Goal: Information Seeking & Learning: Learn about a topic

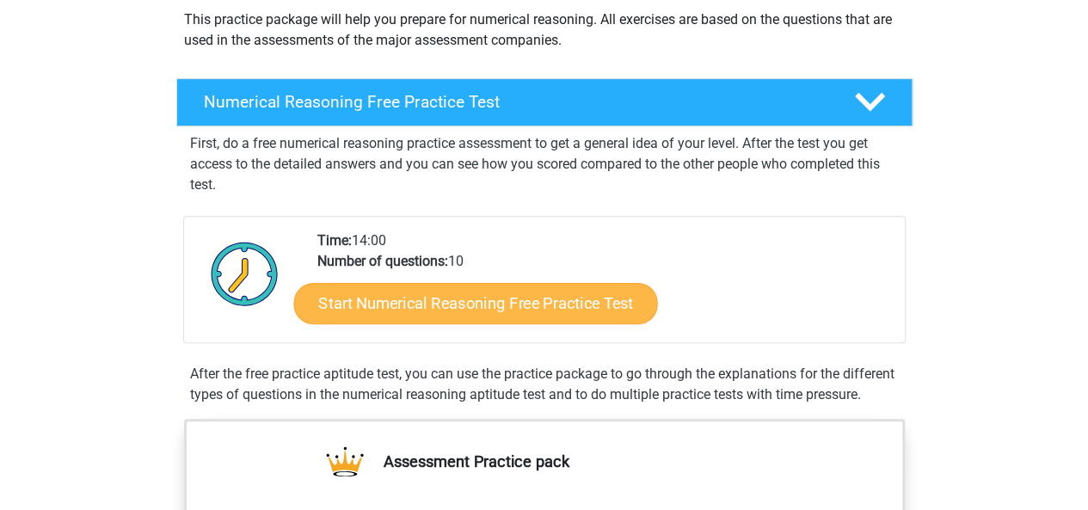
scroll to position [206, 0]
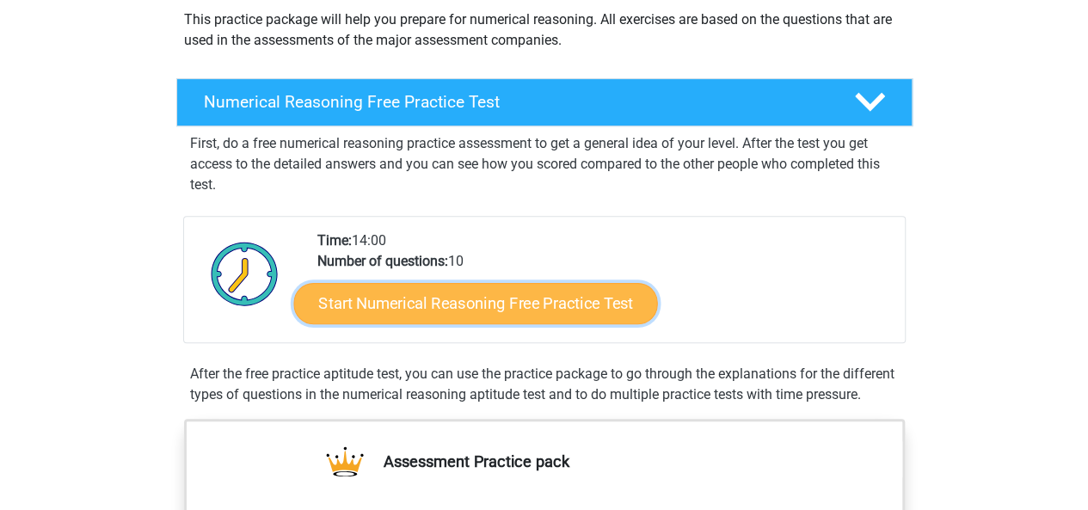
click at [471, 311] on link "Start Numerical Reasoning Free Practice Test" at bounding box center [475, 302] width 364 height 41
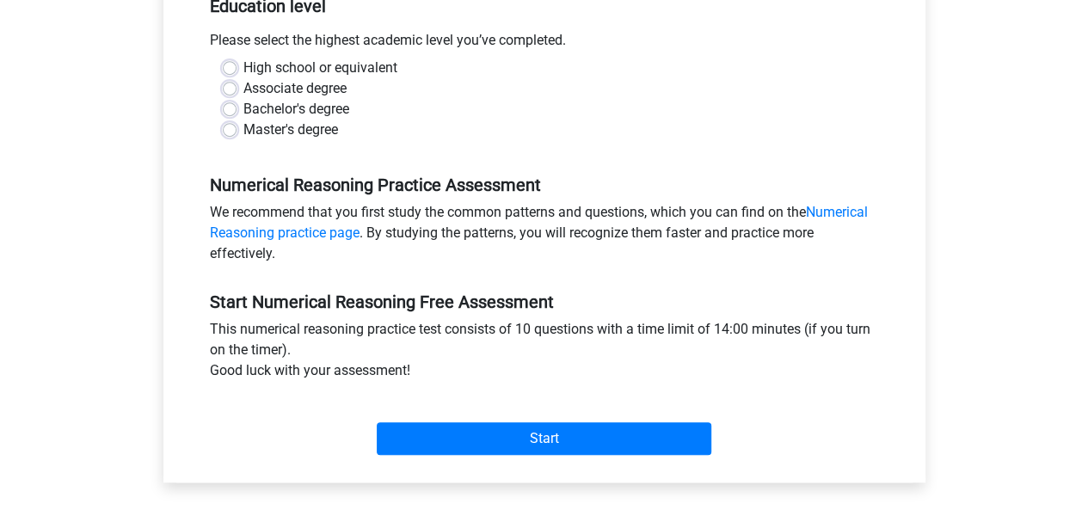
scroll to position [372, 0]
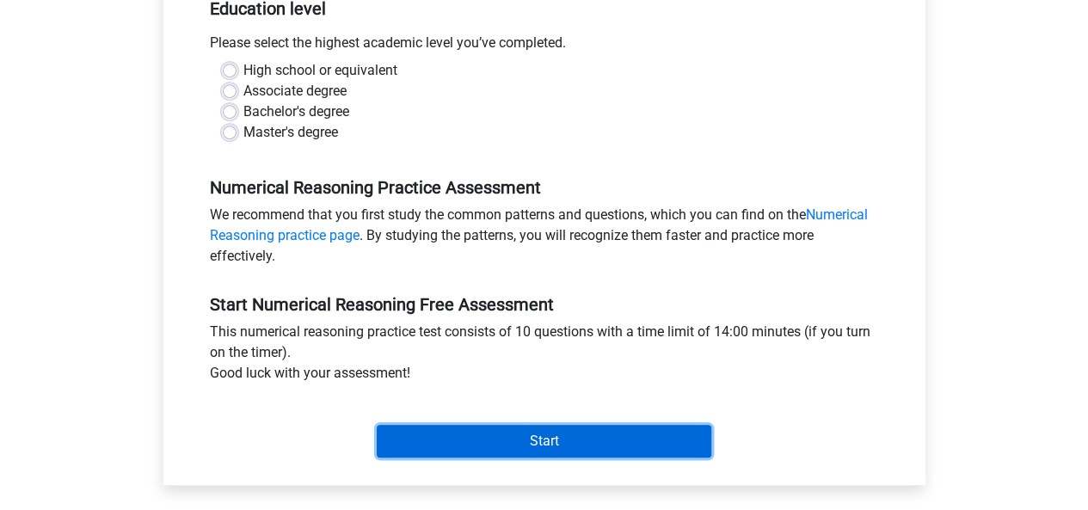
click at [532, 441] on input "Start" at bounding box center [544, 441] width 335 height 33
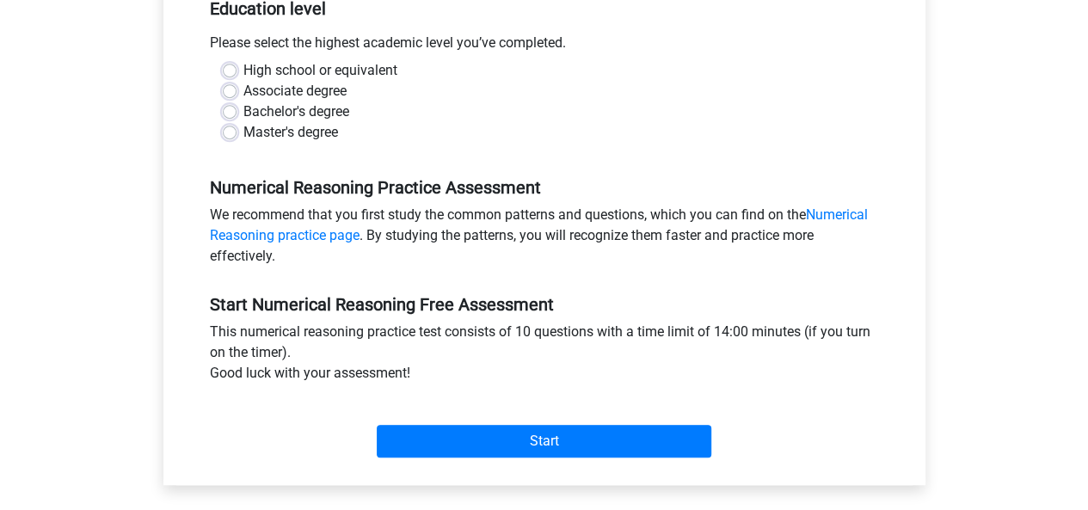
click at [447, 122] on div "Master's degree" at bounding box center [544, 132] width 643 height 21
click at [243, 94] on label "Associate degree" at bounding box center [294, 91] width 103 height 21
click at [225, 94] on input "Associate degree" at bounding box center [230, 89] width 14 height 17
radio input "true"
click at [243, 69] on label "High school or equivalent" at bounding box center [320, 70] width 154 height 21
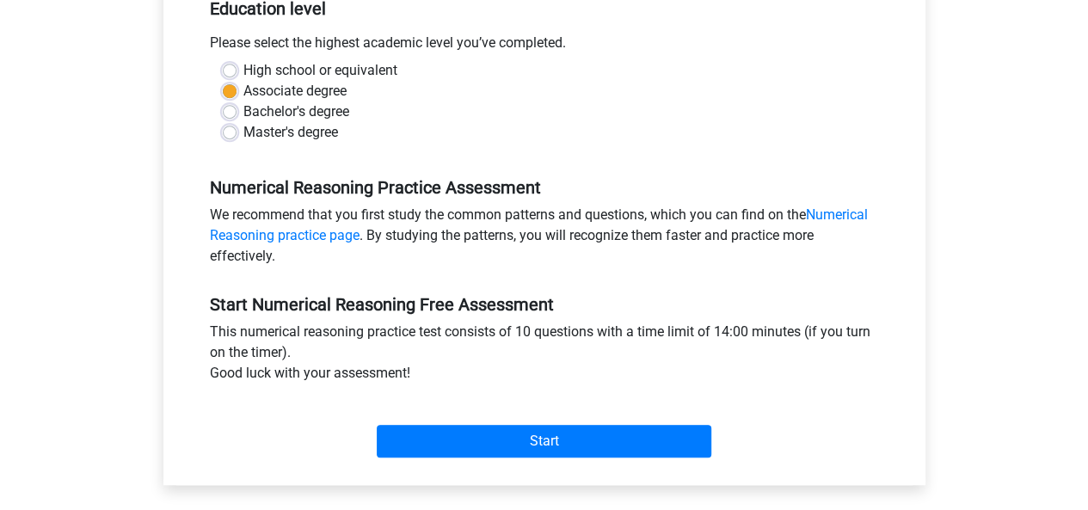
click at [231, 69] on input "High school or equivalent" at bounding box center [230, 68] width 14 height 17
radio input "true"
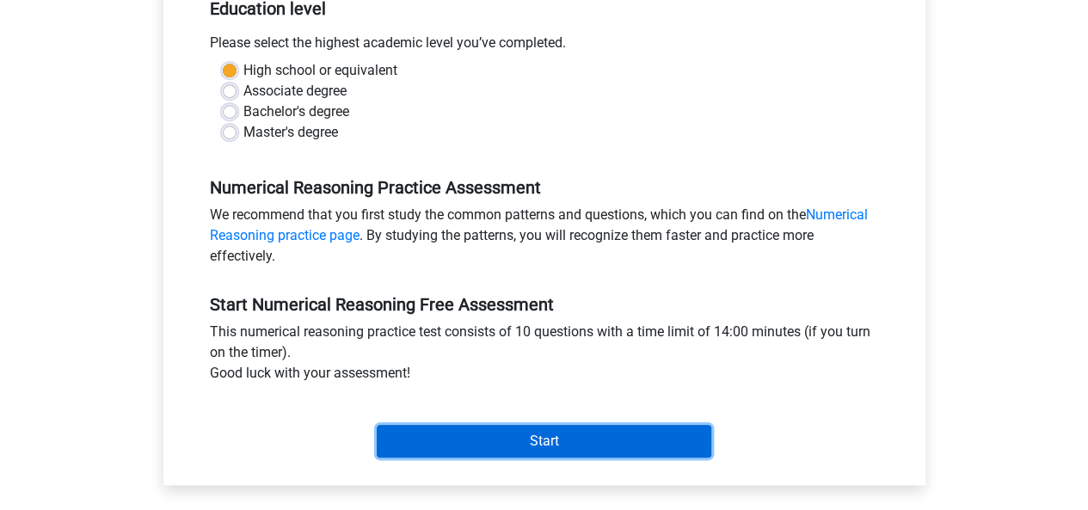
click at [593, 426] on input "Start" at bounding box center [544, 441] width 335 height 33
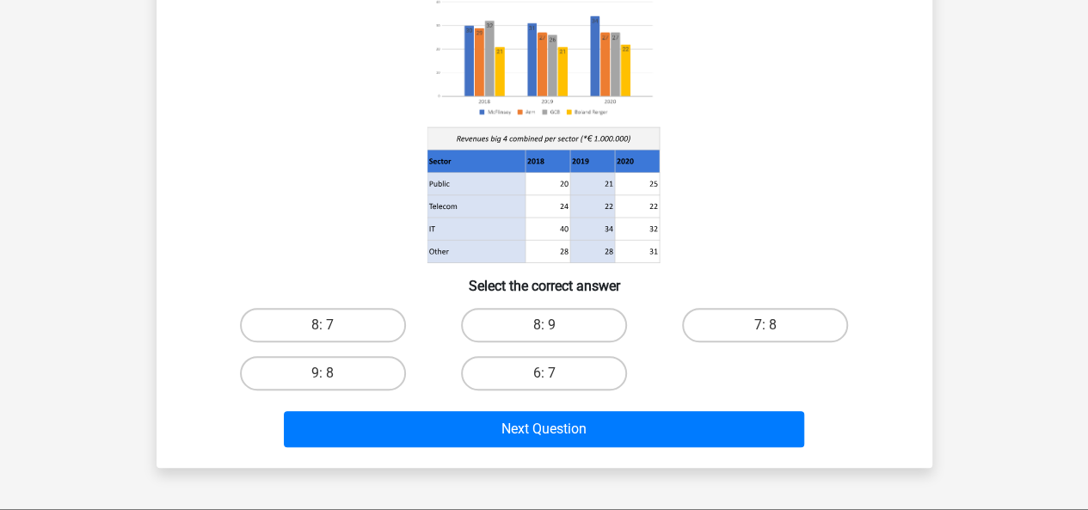
scroll to position [185, 0]
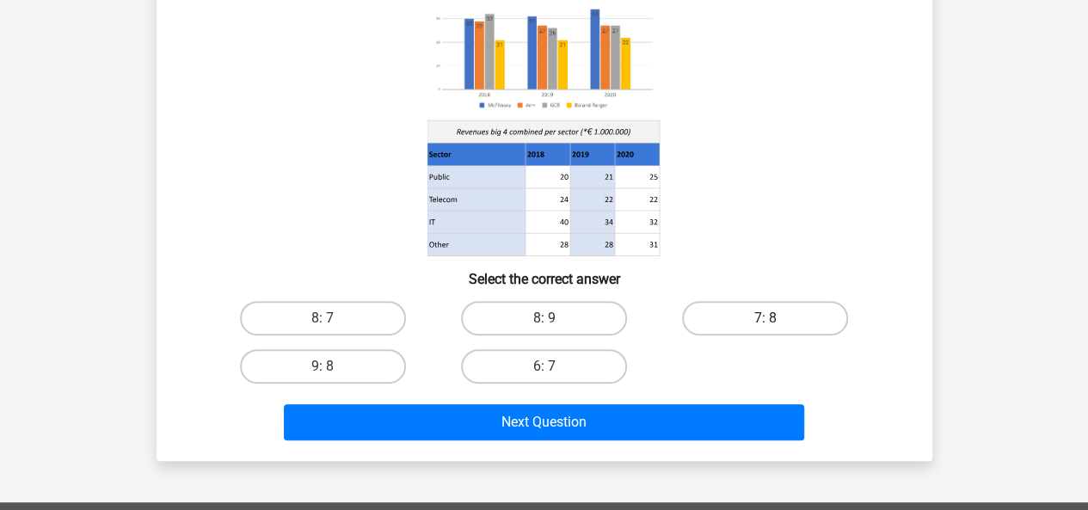
click at [782, 315] on label "7: 8" at bounding box center [765, 318] width 166 height 34
click at [777, 318] on input "7: 8" at bounding box center [771, 323] width 11 height 11
radio input "true"
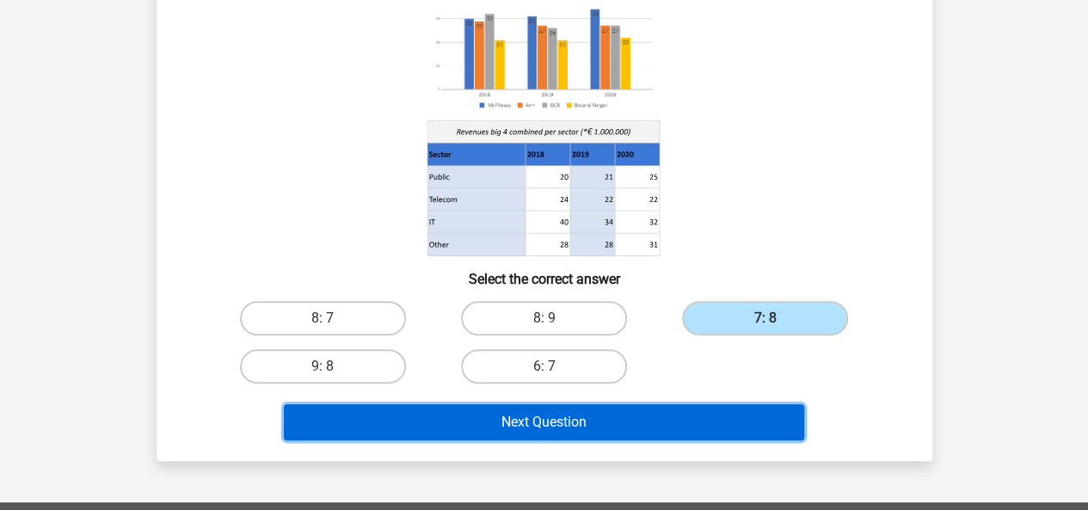
click at [611, 434] on button "Next Question" at bounding box center [544, 422] width 520 height 36
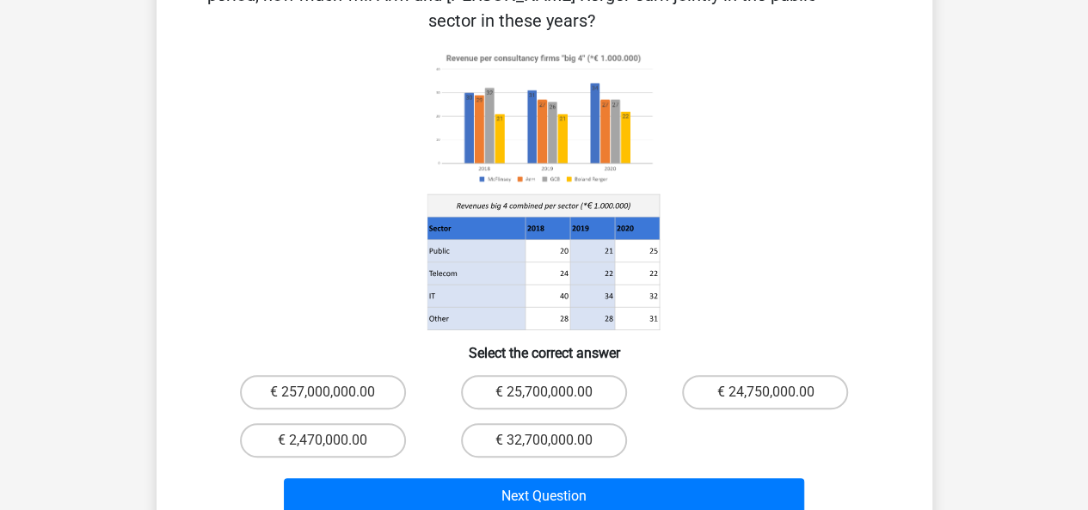
scroll to position [163, 0]
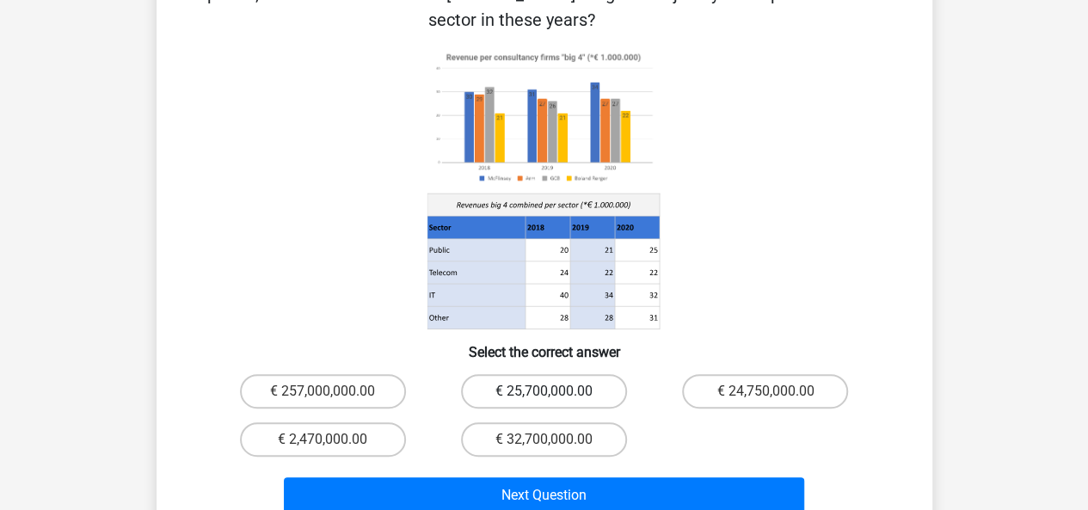
click at [576, 374] on label "€ 25,700,000.00" at bounding box center [544, 391] width 166 height 34
click at [555, 391] on input "€ 25,700,000.00" at bounding box center [549, 396] width 11 height 11
radio input "true"
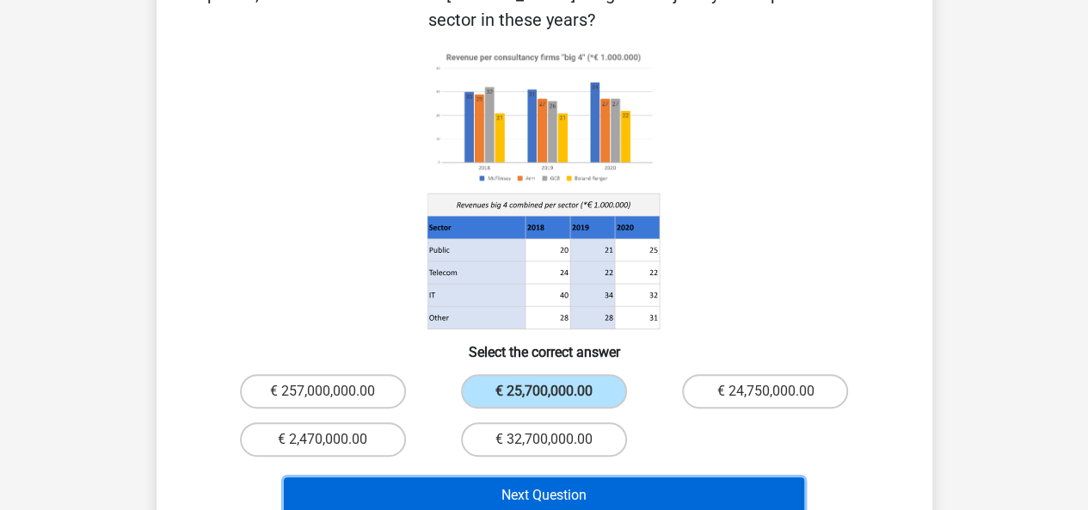
click at [626, 477] on button "Next Question" at bounding box center [544, 495] width 520 height 36
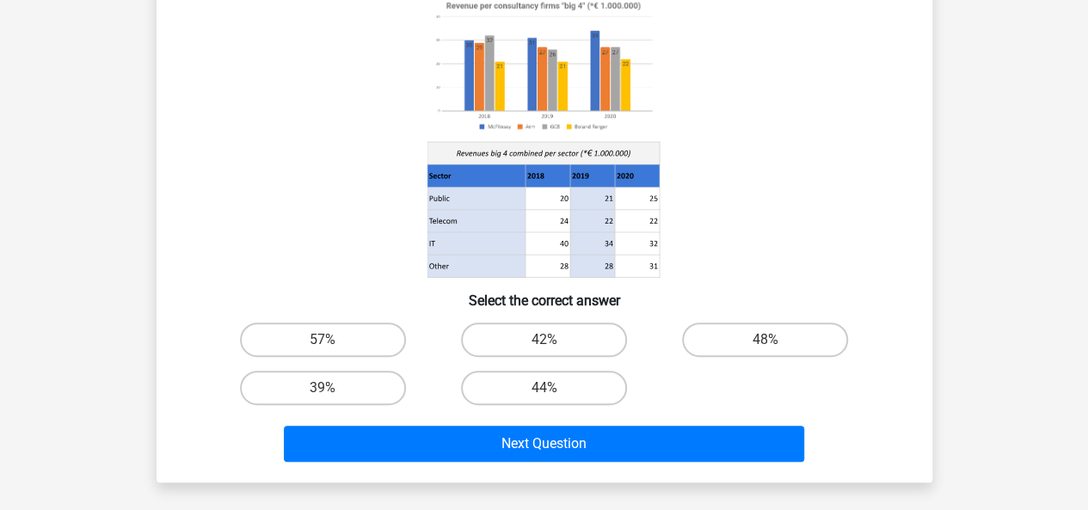
scroll to position [79, 0]
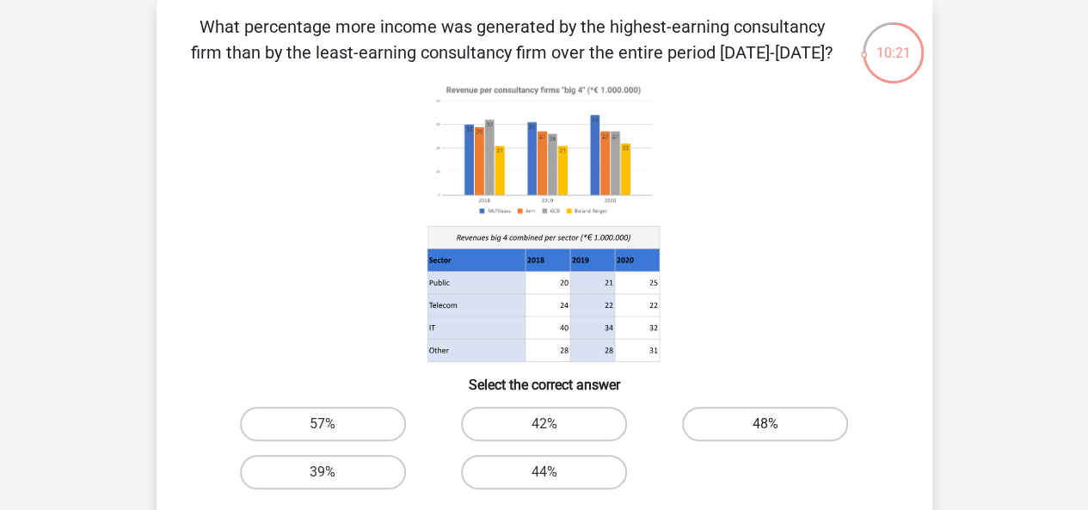
click at [782, 419] on label "48%" at bounding box center [765, 424] width 166 height 34
click at [777, 424] on input "48%" at bounding box center [771, 429] width 11 height 11
radio input "true"
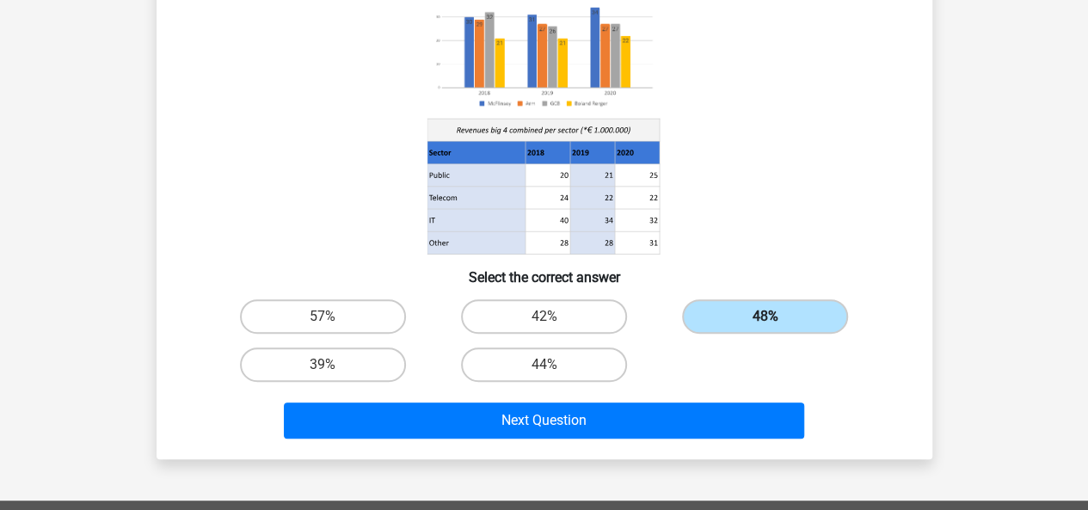
scroll to position [188, 0]
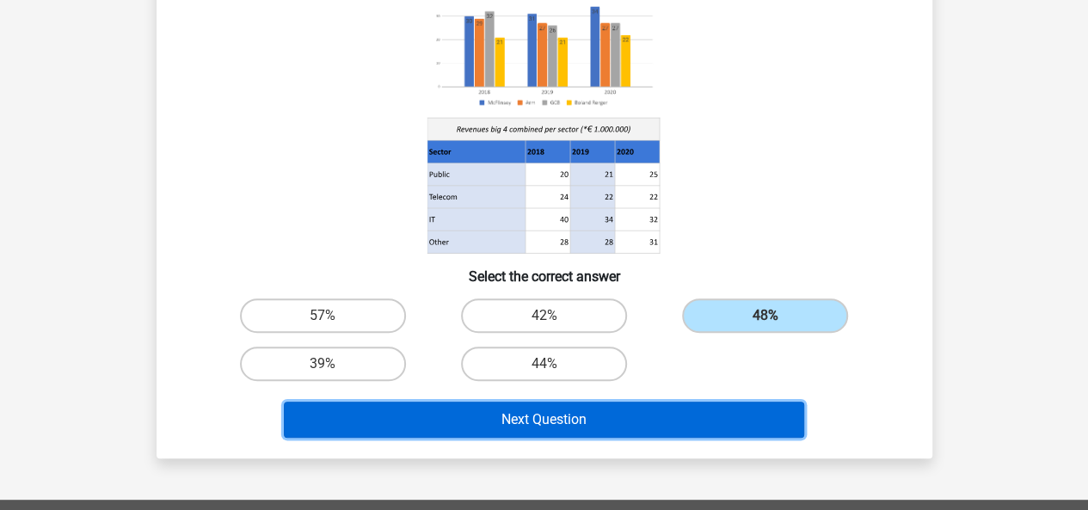
click at [723, 434] on button "Next Question" at bounding box center [544, 420] width 520 height 36
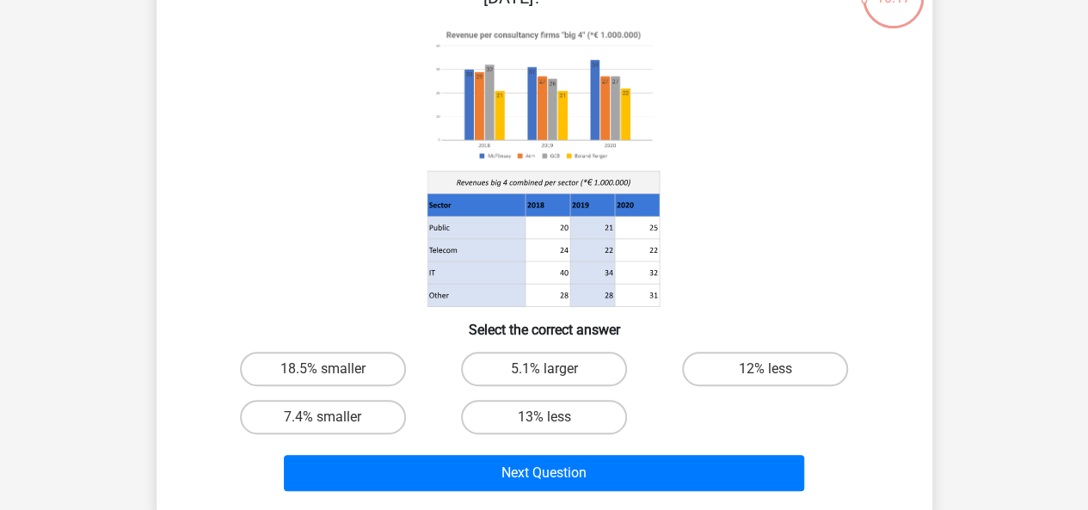
scroll to position [139, 0]
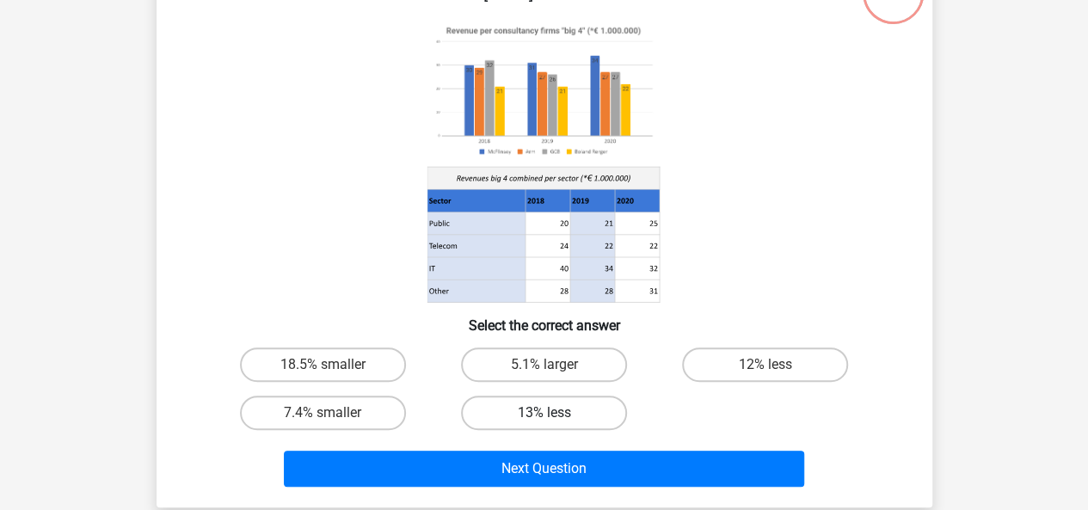
click at [533, 409] on label "13% less" at bounding box center [544, 413] width 166 height 34
click at [544, 413] on input "13% less" at bounding box center [549, 418] width 11 height 11
radio input "true"
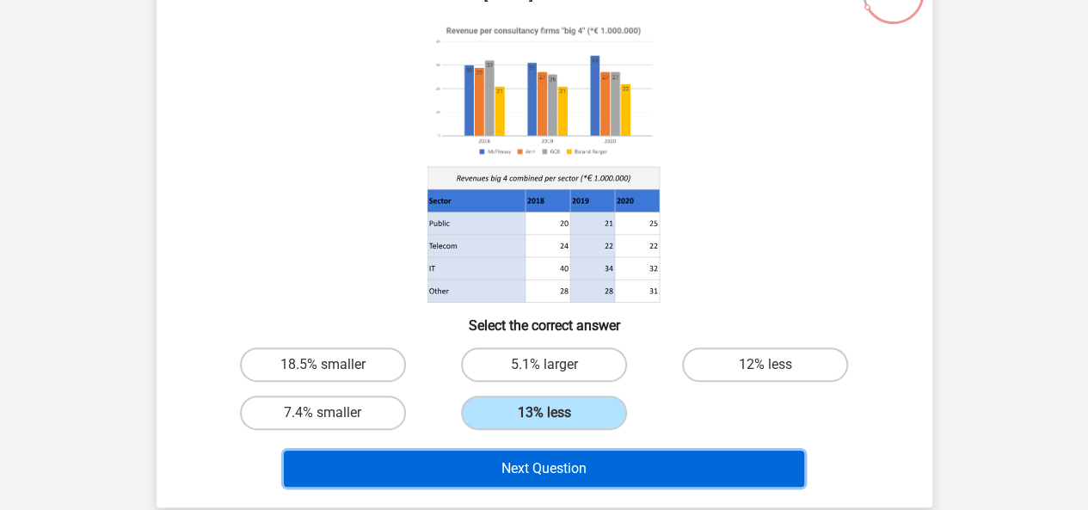
click at [604, 483] on button "Next Question" at bounding box center [544, 469] width 520 height 36
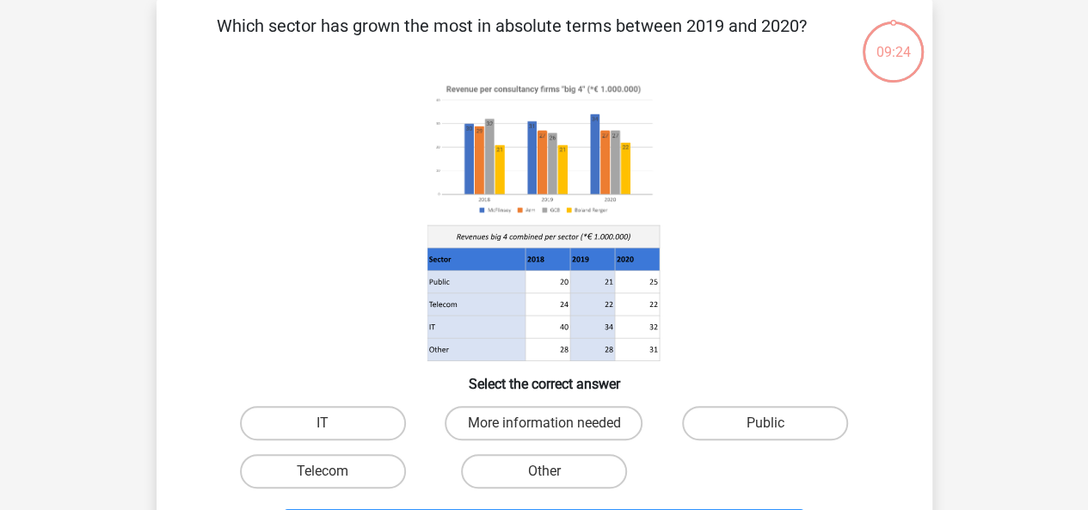
scroll to position [79, 0]
click at [582, 465] on label "Other" at bounding box center [544, 472] width 166 height 34
click at [555, 472] on input "Other" at bounding box center [549, 477] width 11 height 11
radio input "true"
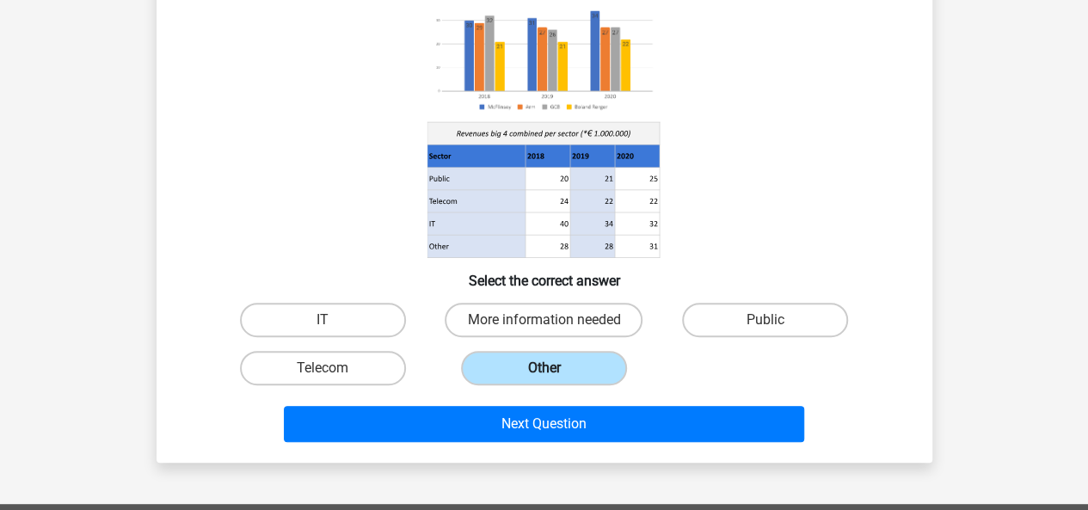
scroll to position [184, 0]
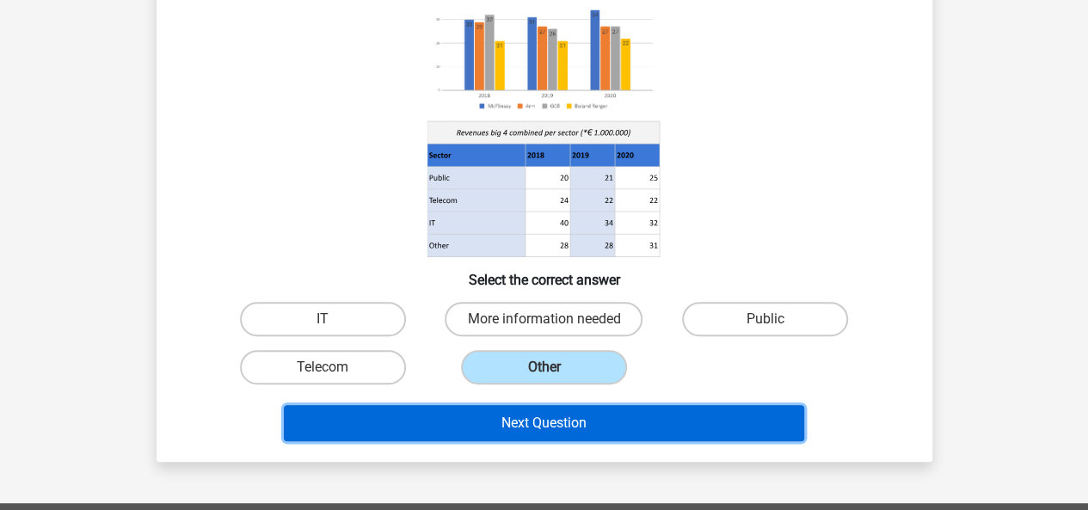
click at [580, 428] on button "Next Question" at bounding box center [544, 423] width 520 height 36
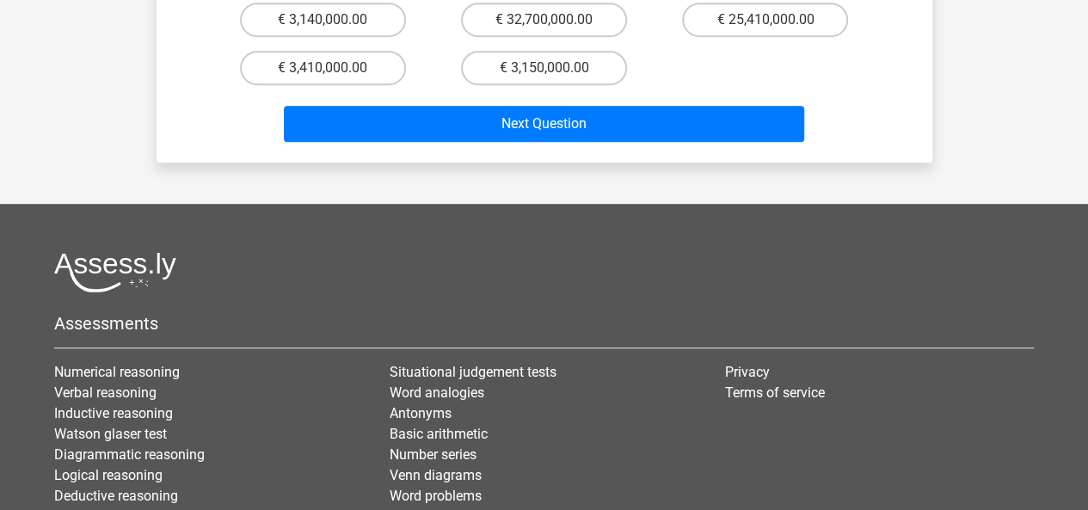
scroll to position [363, 0]
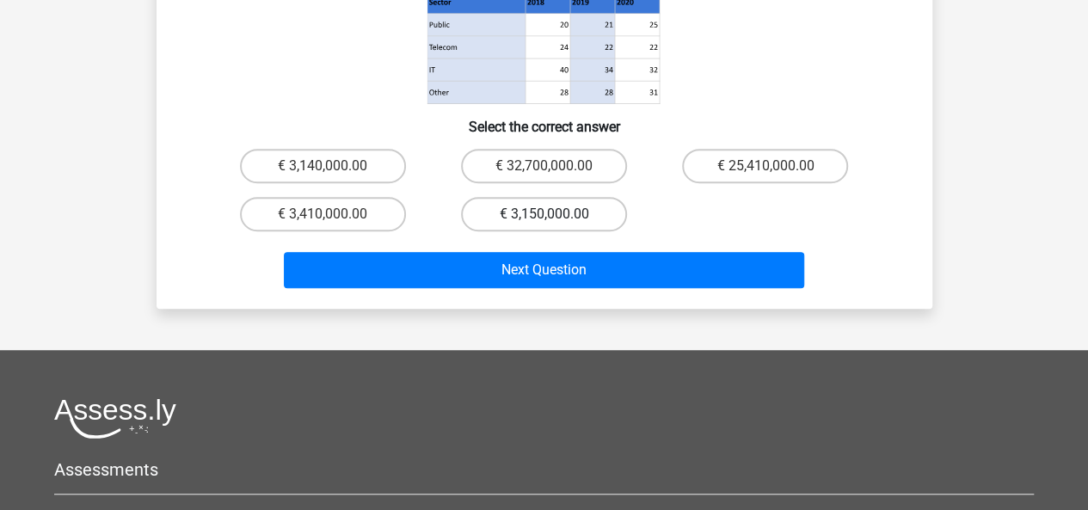
click at [532, 197] on label "€ 3,150,000.00" at bounding box center [544, 214] width 166 height 34
click at [544, 214] on input "€ 3,150,000.00" at bounding box center [549, 219] width 11 height 11
radio input "true"
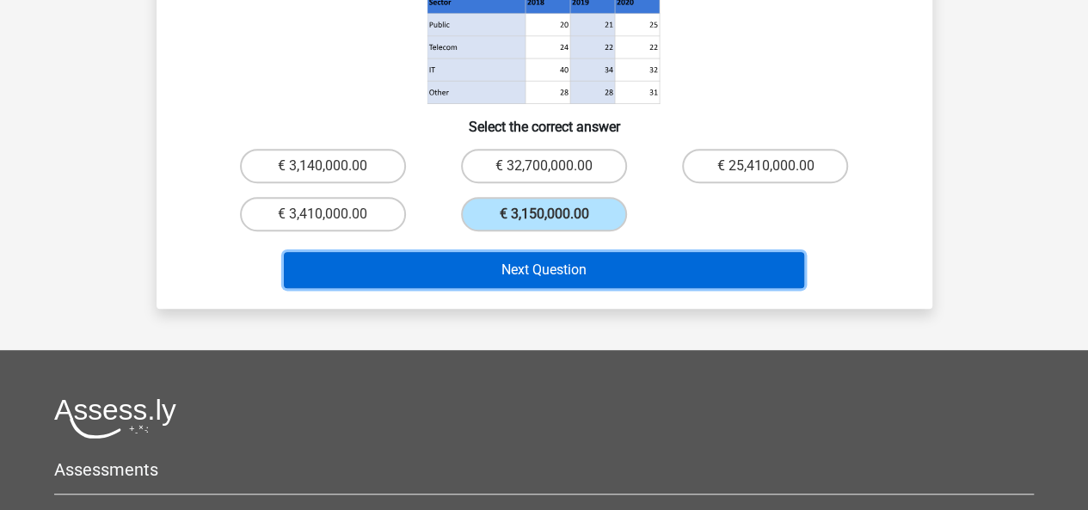
click at [538, 252] on button "Next Question" at bounding box center [544, 270] width 520 height 36
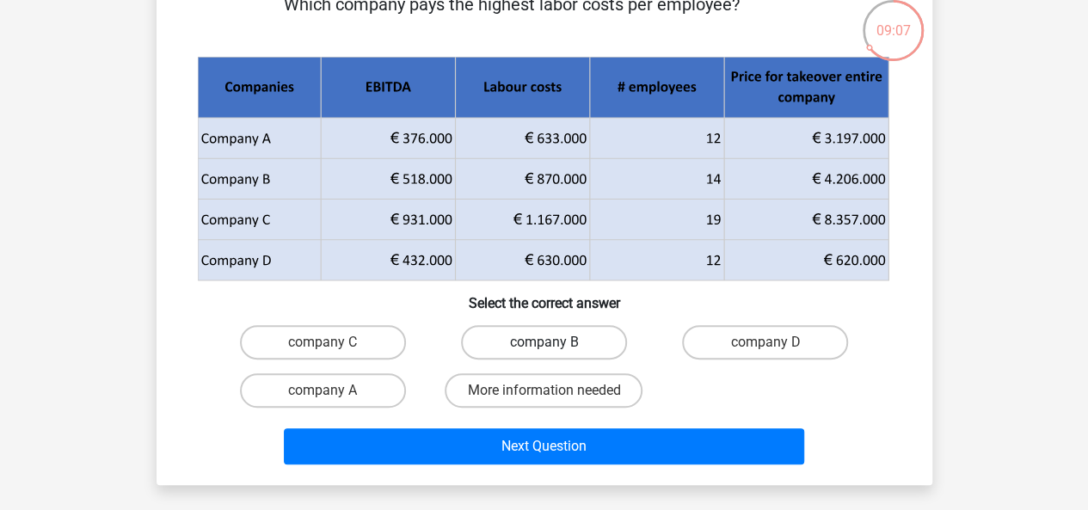
scroll to position [102, 0]
